Goal: Transaction & Acquisition: Purchase product/service

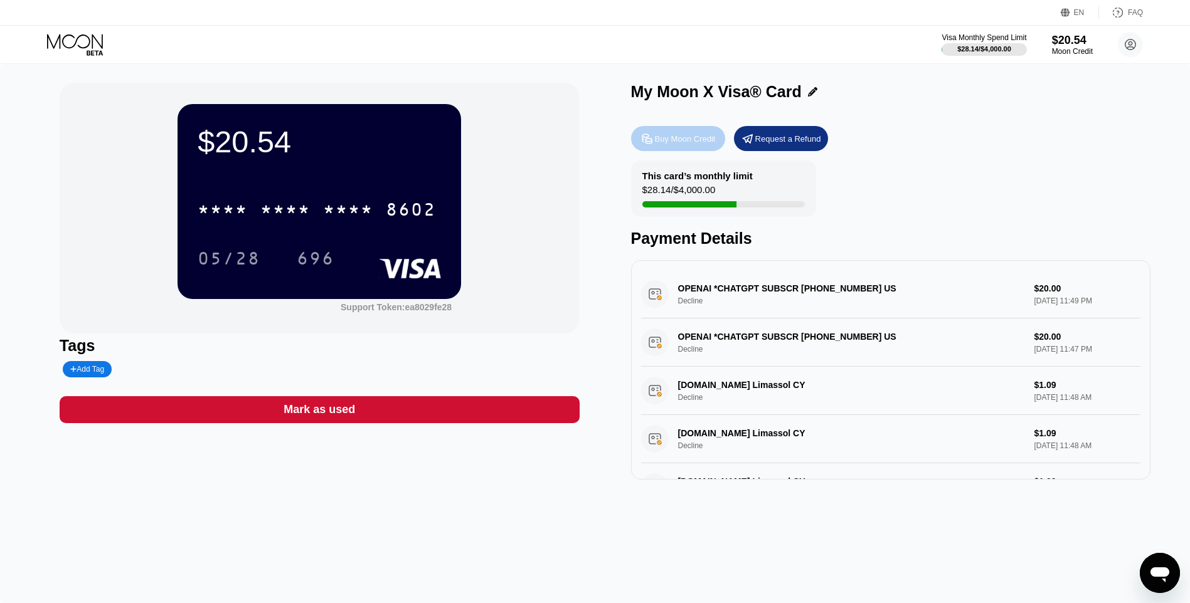
click at [681, 139] on div "Buy Moon Credit" at bounding box center [685, 139] width 61 height 11
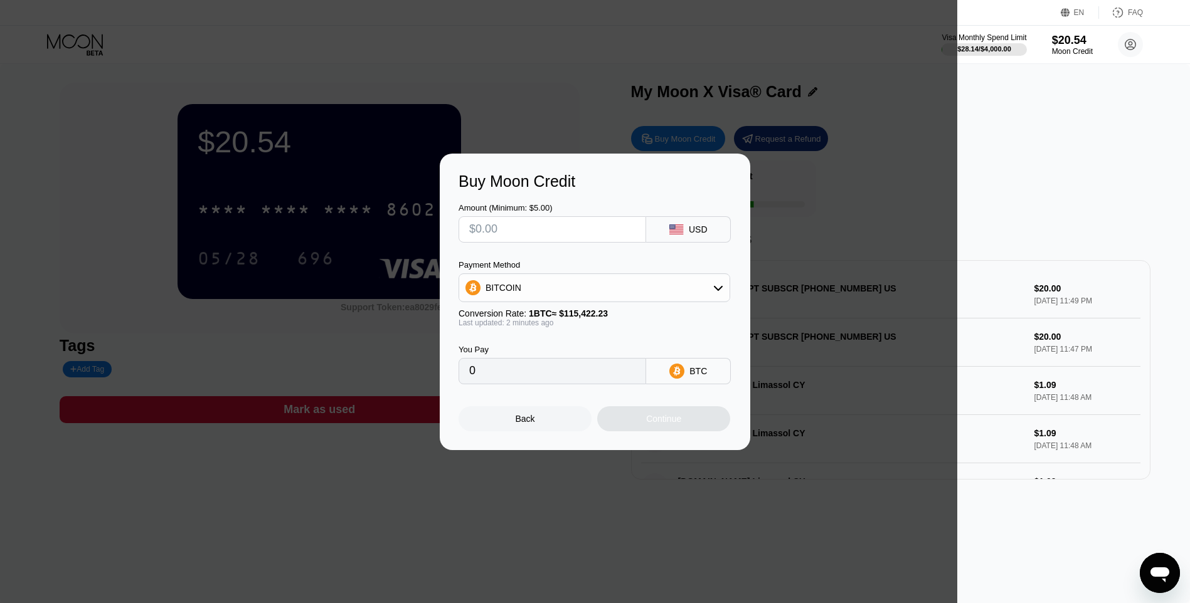
click at [526, 233] on input "text" at bounding box center [552, 229] width 166 height 25
type input "$2"
type input "0.00001733"
type input "$21"
type input "0.00018195"
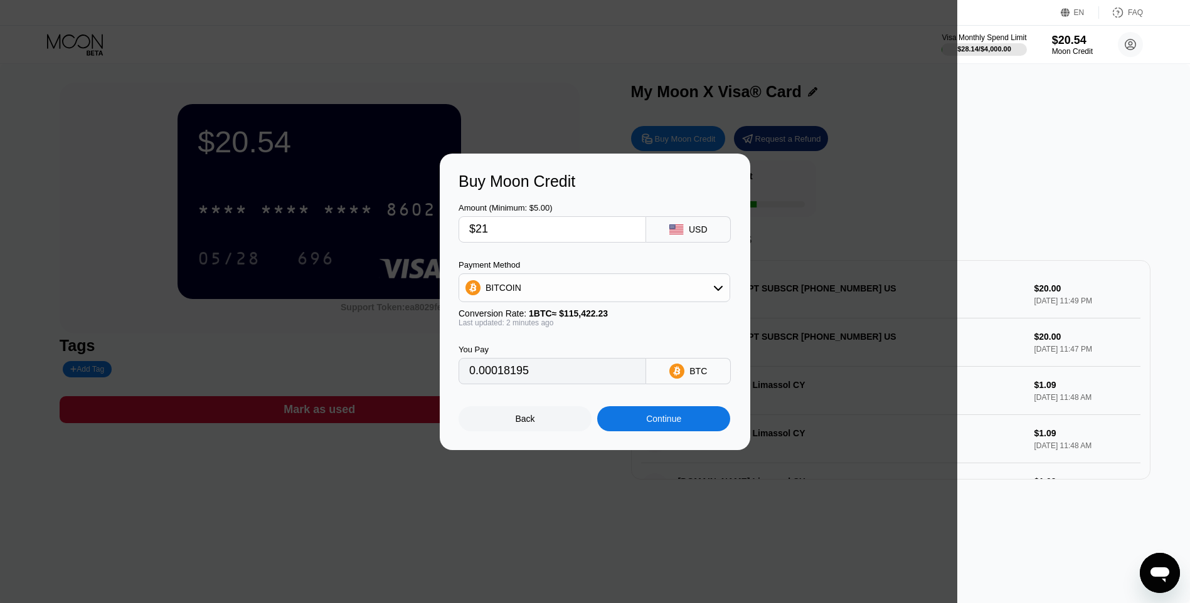
type input "$21"
click at [520, 288] on div "BITCOIN" at bounding box center [594, 287] width 270 height 25
click at [519, 342] on div "USDT on TRON" at bounding box center [594, 349] width 264 height 25
type input "21.21"
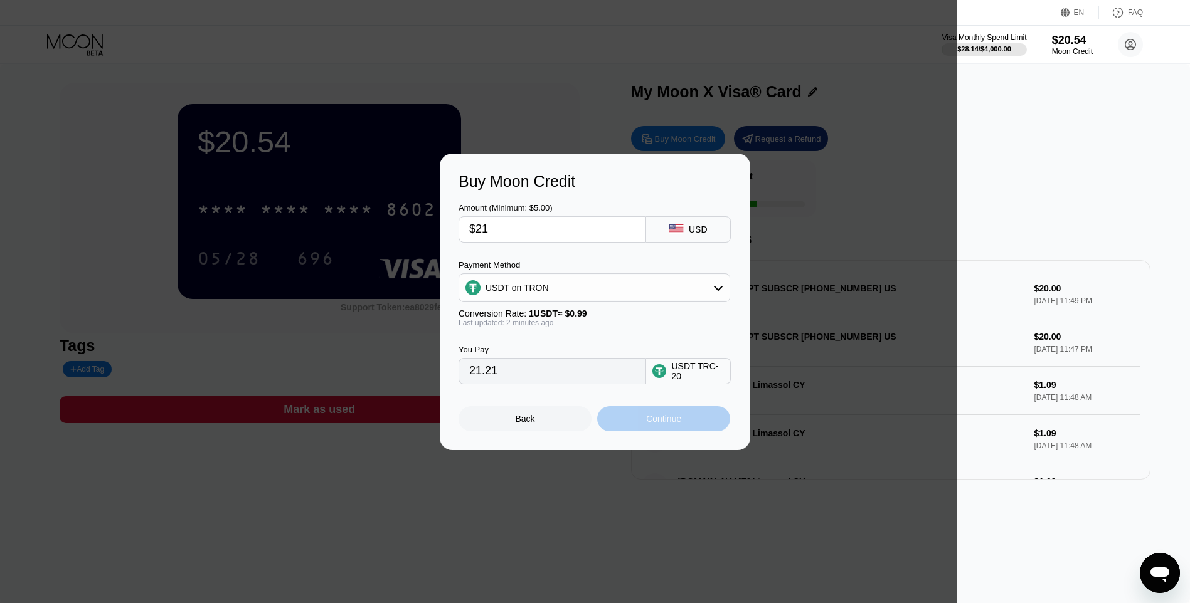
click at [651, 422] on div "Continue" at bounding box center [663, 419] width 35 height 10
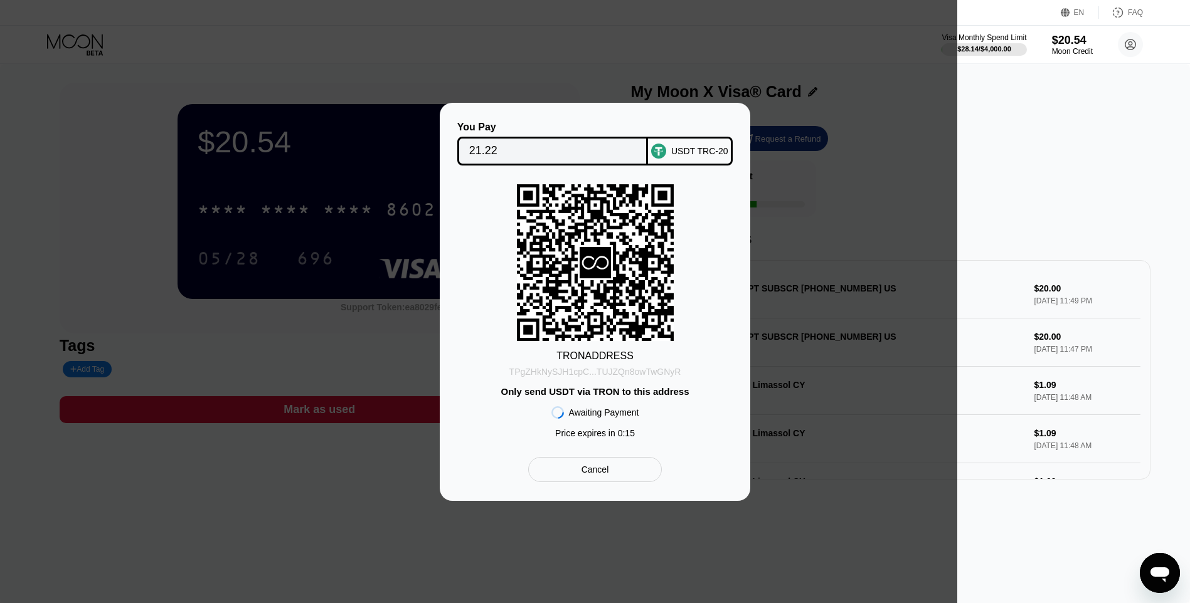
click at [605, 374] on div "TPgZHkNySJH1cpC...TUJZQn8owTwGNyR" at bounding box center [595, 372] width 172 height 10
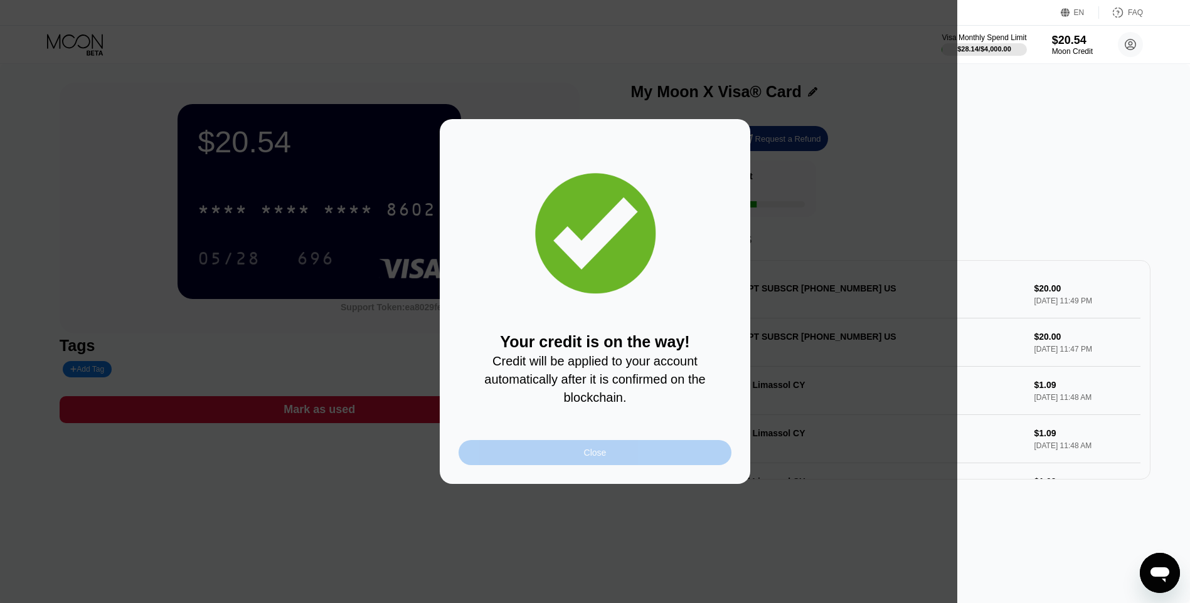
click at [615, 454] on div "Close" at bounding box center [595, 452] width 273 height 25
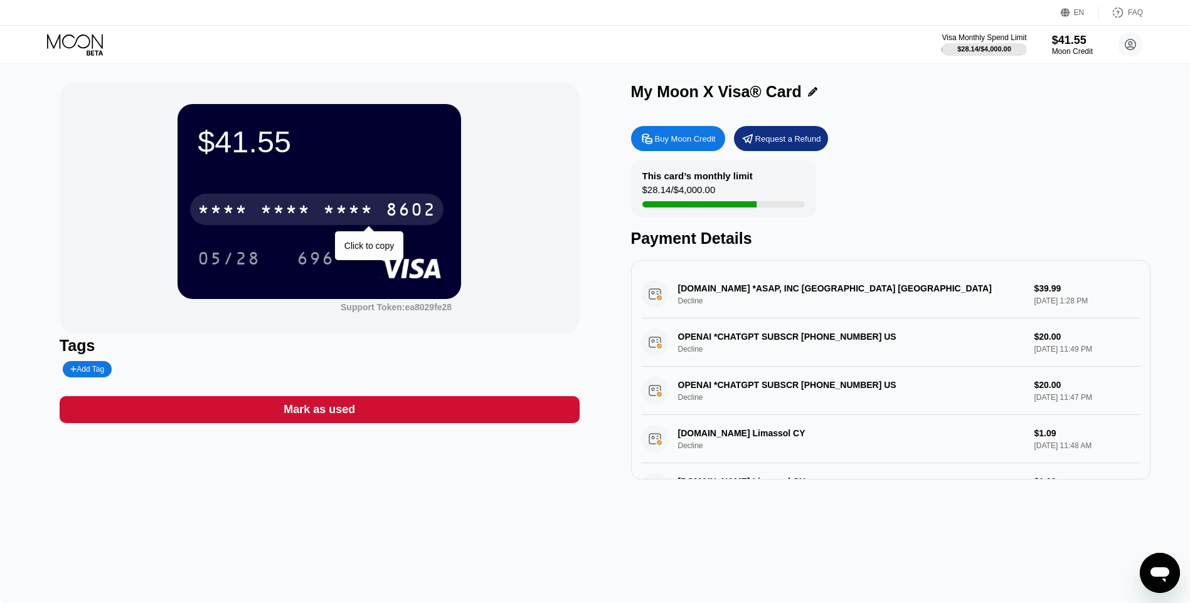
click at [325, 215] on div "* * * *" at bounding box center [348, 211] width 50 height 20
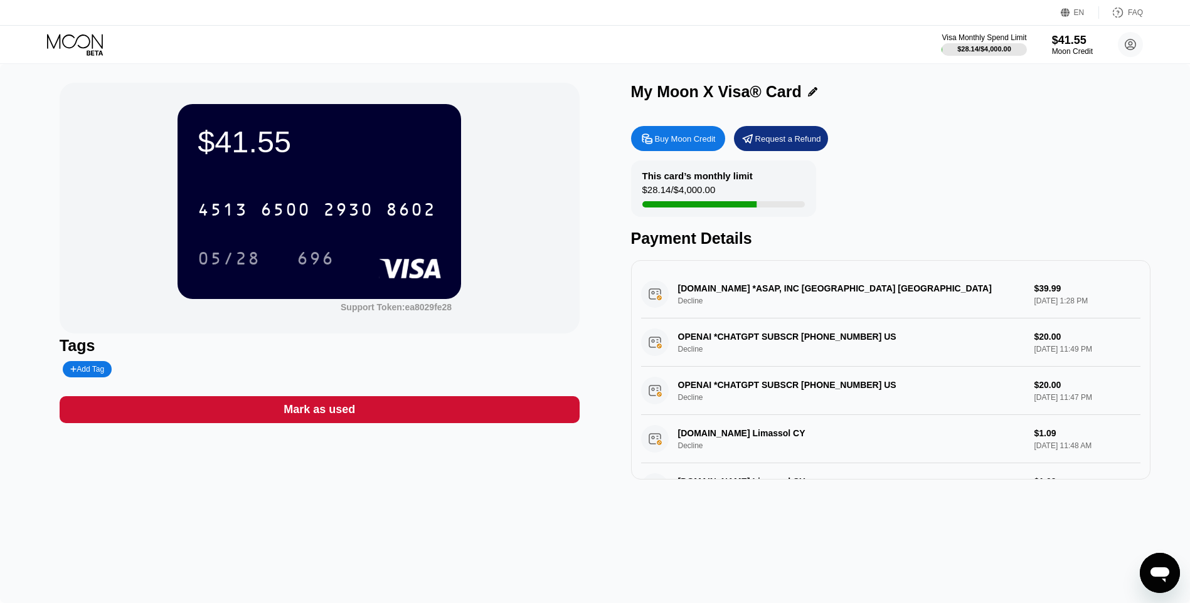
click at [775, 284] on div "CCBill.com *ASAP, INC Brooksville US Decline $39.99 Sep 19, 2025 1:28 PM" at bounding box center [891, 294] width 500 height 48
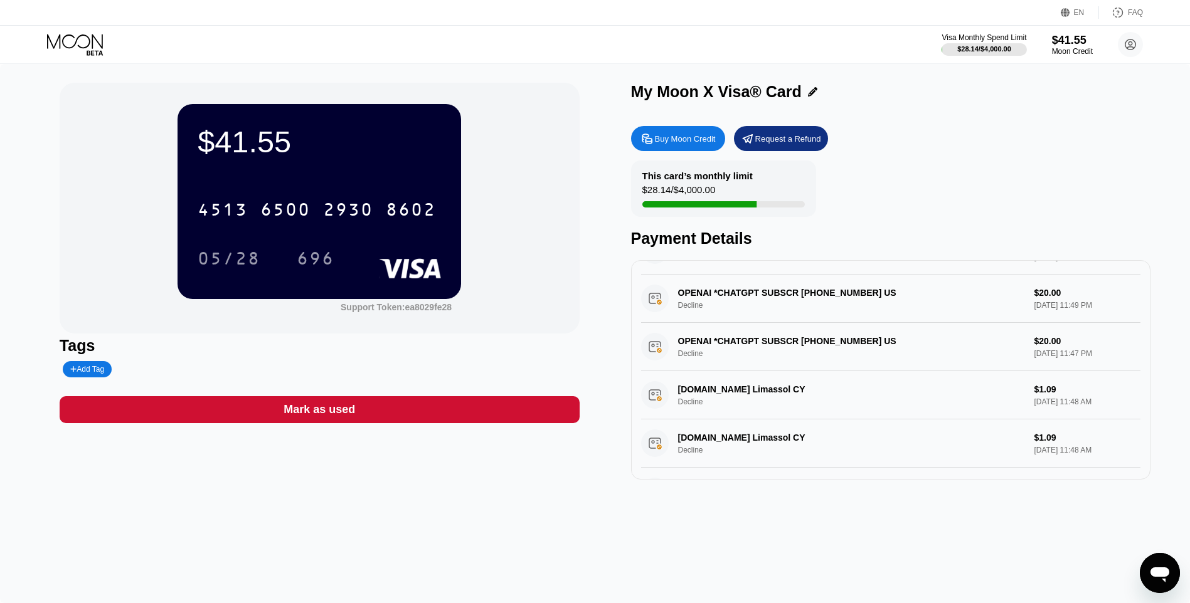
scroll to position [125, 0]
